Goal: Information Seeking & Learning: Learn about a topic

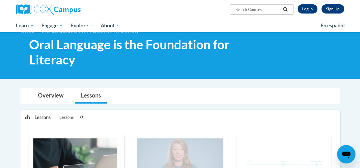
scroll to position [5, 0]
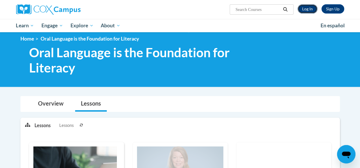
click at [306, 10] on link "Log In" at bounding box center [307, 8] width 20 height 9
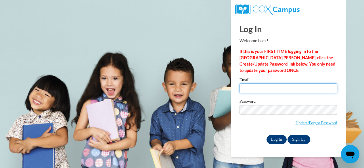
type input "[PERSON_NAME][EMAIL_ADDRESS][PERSON_NAME][DOMAIN_NAME]"
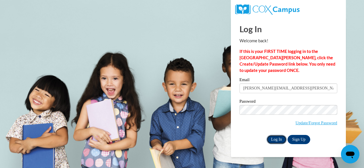
click at [274, 138] on input "Log In" at bounding box center [277, 139] width 20 height 9
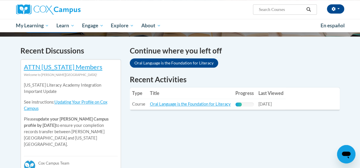
scroll to position [166, 0]
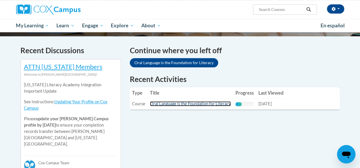
click at [194, 103] on link "Oral Language is the Foundation for Literacy" at bounding box center [190, 103] width 81 height 5
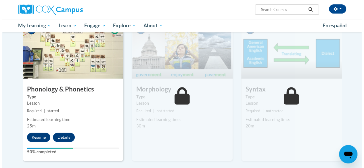
scroll to position [313, 0]
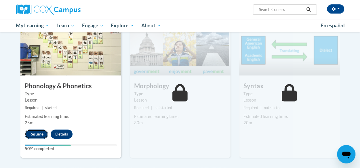
click at [32, 132] on button "Resume" at bounding box center [36, 133] width 23 height 9
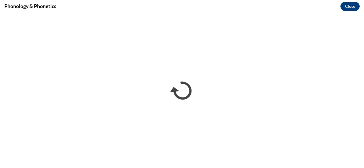
scroll to position [0, 0]
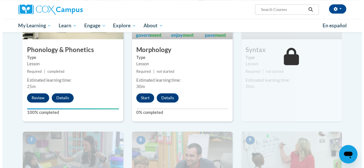
scroll to position [350, 0]
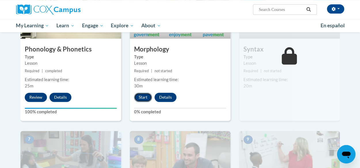
click at [142, 95] on button "Start" at bounding box center [143, 97] width 18 height 9
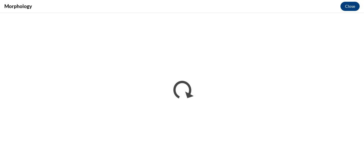
scroll to position [0, 0]
